Goal: Book appointment/travel/reservation

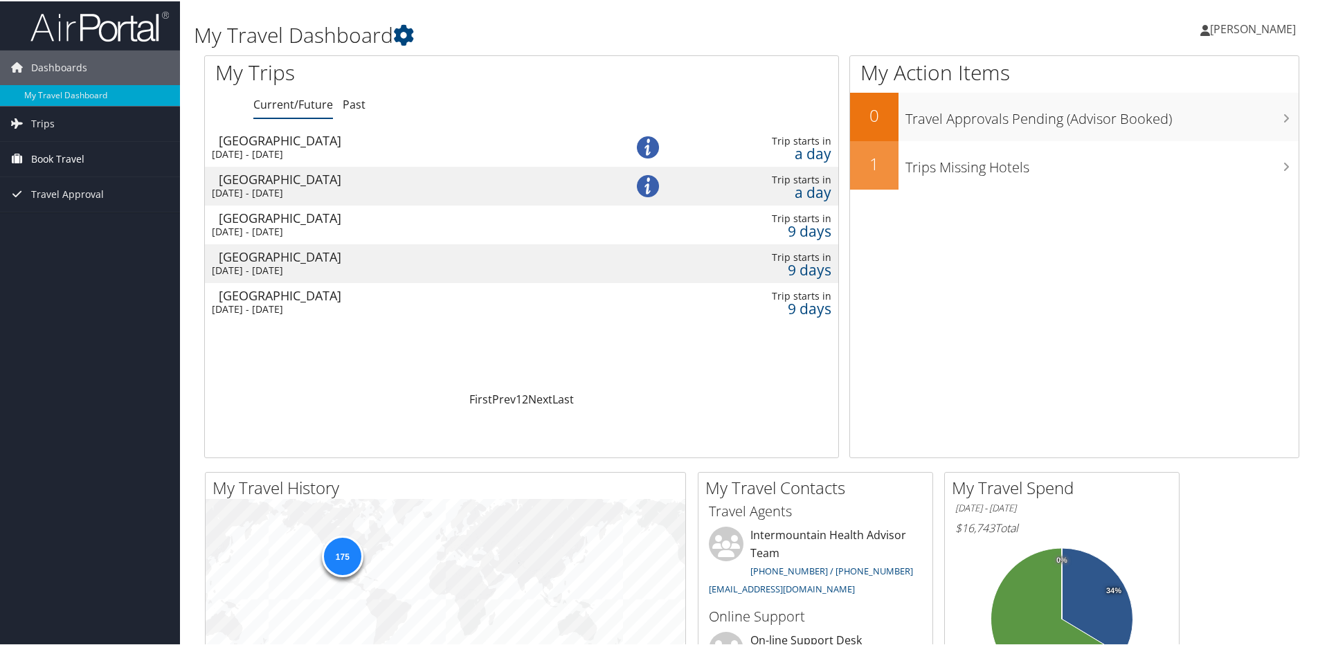
click at [86, 153] on link "Book Travel" at bounding box center [90, 157] width 180 height 35
click at [97, 217] on link "Book/Manage Online Trips" at bounding box center [90, 227] width 180 height 21
